Goal: Navigation & Orientation: Find specific page/section

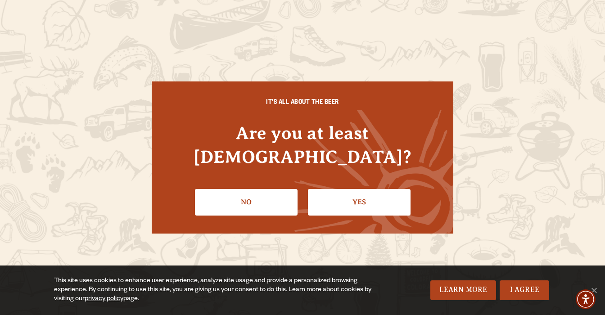
click at [398, 198] on link "Yes" at bounding box center [359, 202] width 103 height 26
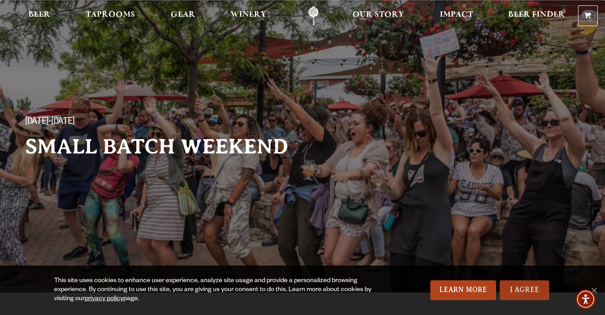
click at [516, 290] on link "I Agree" at bounding box center [523, 290] width 49 height 20
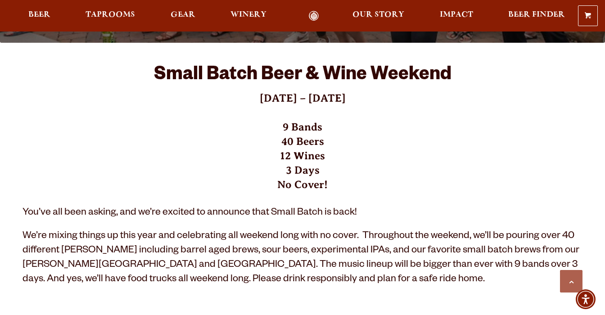
scroll to position [250, 0]
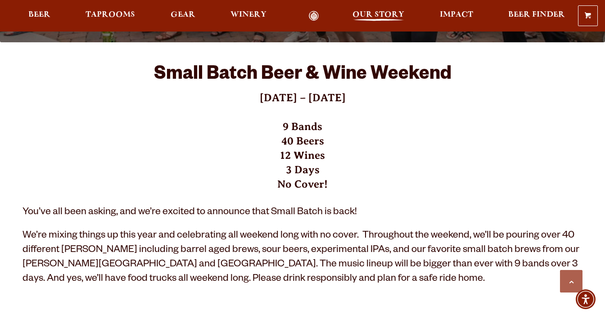
click at [388, 14] on span "Our Story" at bounding box center [378, 14] width 52 height 7
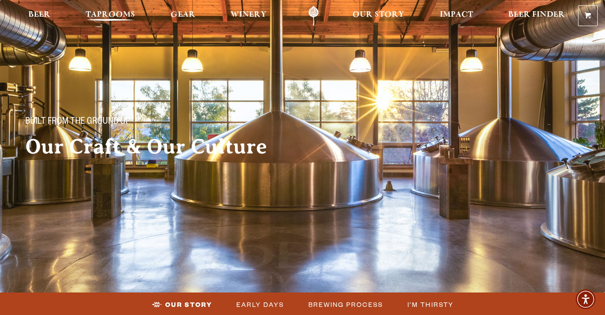
click at [106, 14] on span "Taprooms" at bounding box center [109, 14] width 49 height 7
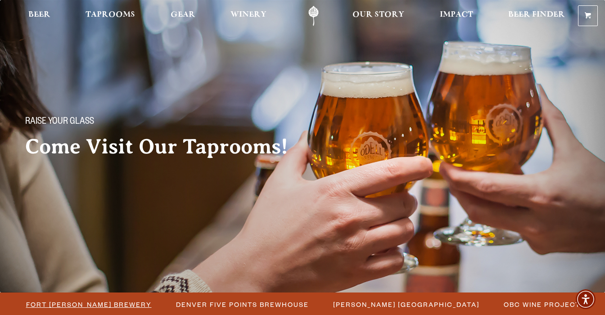
click at [110, 302] on span "Fort [PERSON_NAME] Brewery" at bounding box center [89, 304] width 126 height 13
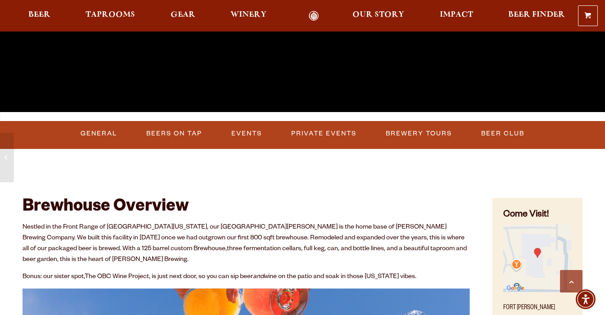
scroll to position [230, 0]
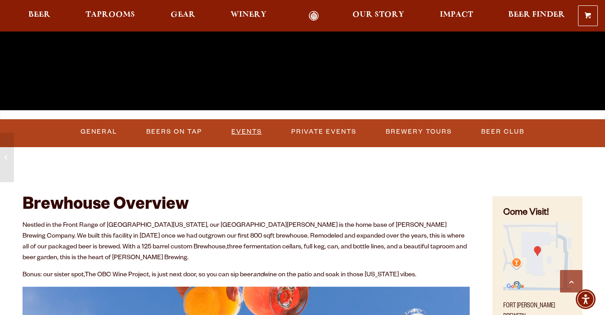
click at [246, 132] on link "Events" at bounding box center [247, 131] width 38 height 21
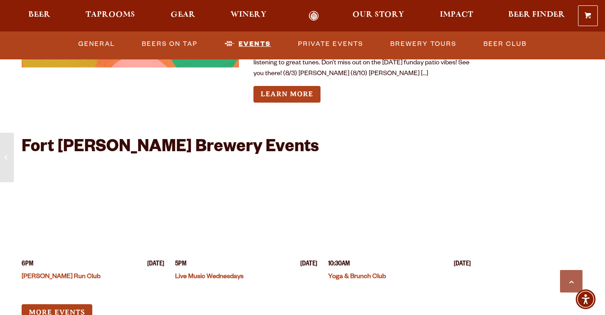
scroll to position [3445, 0]
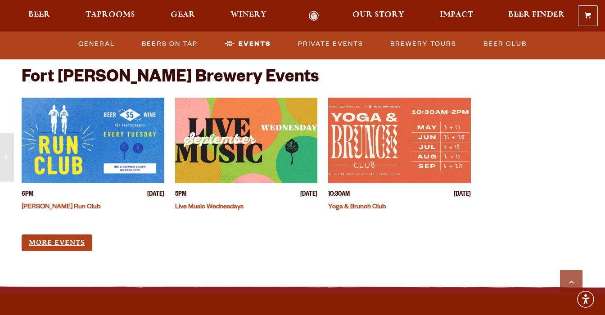
click at [58, 234] on link "More Events" at bounding box center [57, 242] width 71 height 17
